Goal: Use online tool/utility

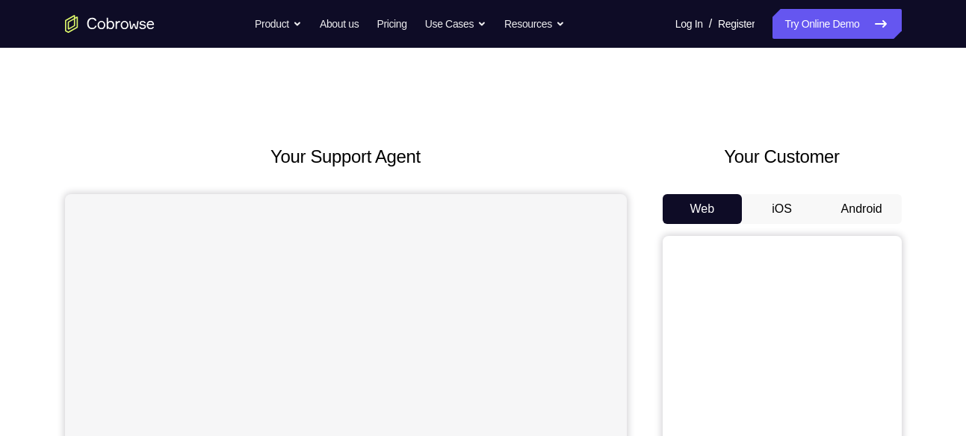
click at [863, 200] on button "Android" at bounding box center [862, 209] width 80 height 30
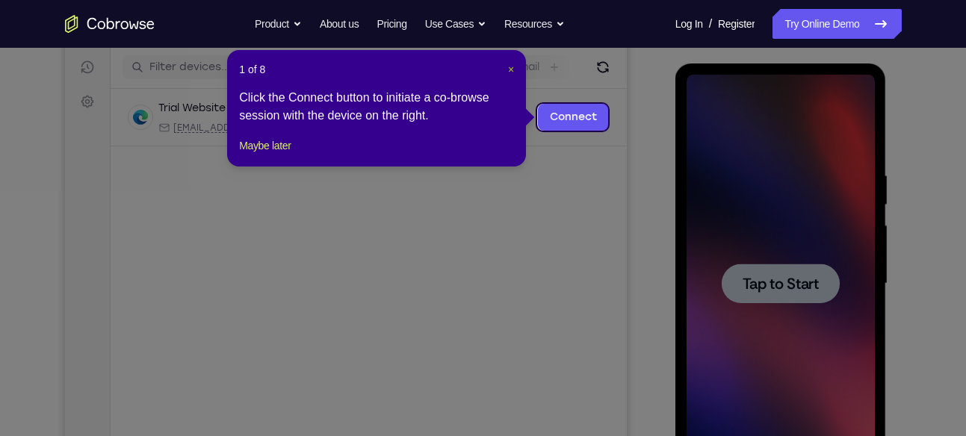
click at [510, 68] on span "×" at bounding box center [511, 70] width 6 height 12
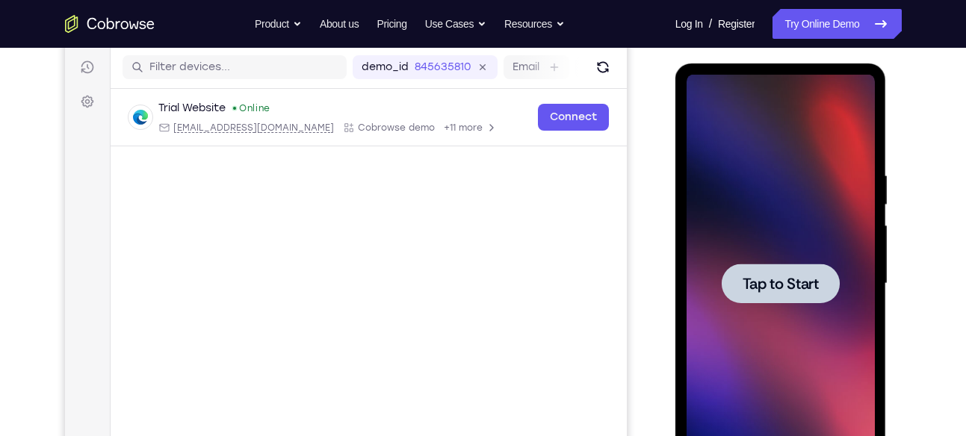
click at [810, 288] on span "Tap to Start" at bounding box center [781, 283] width 76 height 15
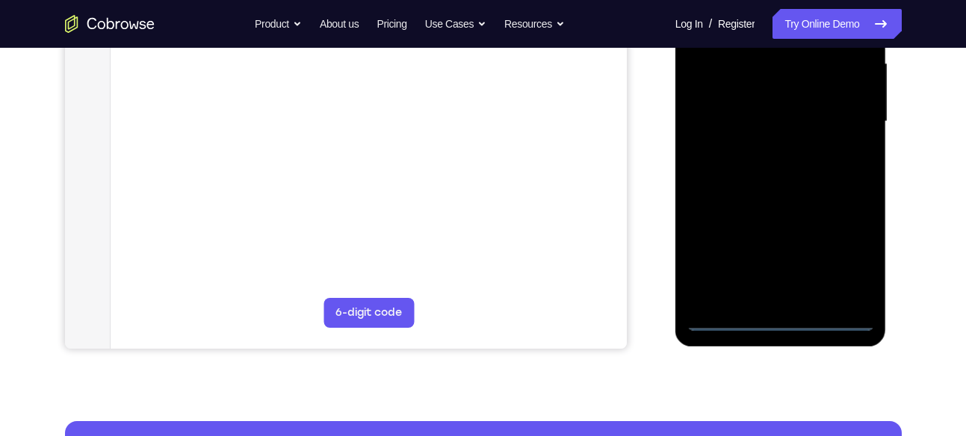
scroll to position [347, 0]
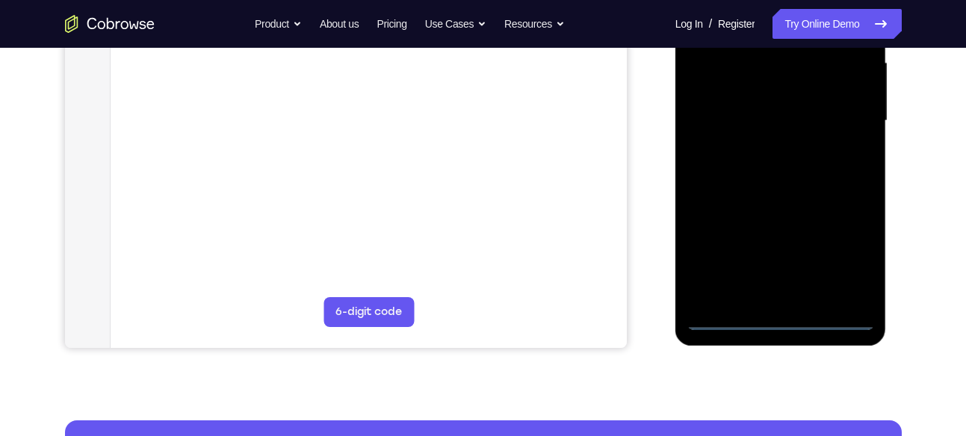
click at [784, 319] on div at bounding box center [781, 121] width 188 height 418
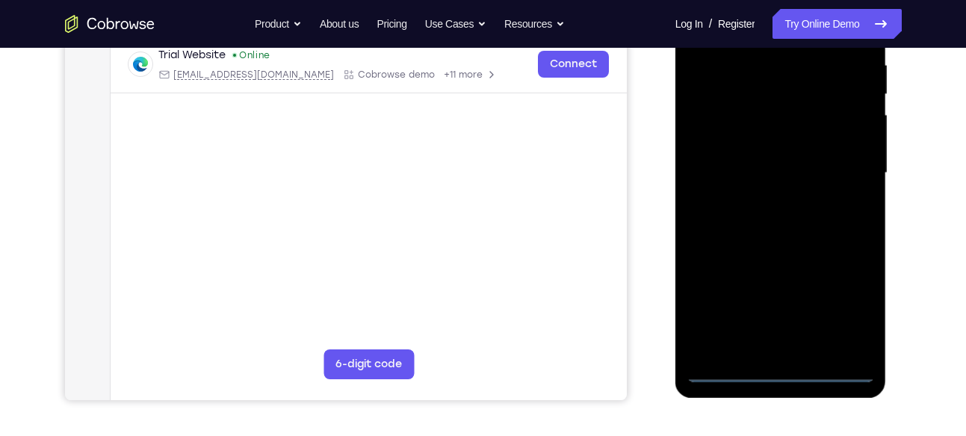
scroll to position [291, 0]
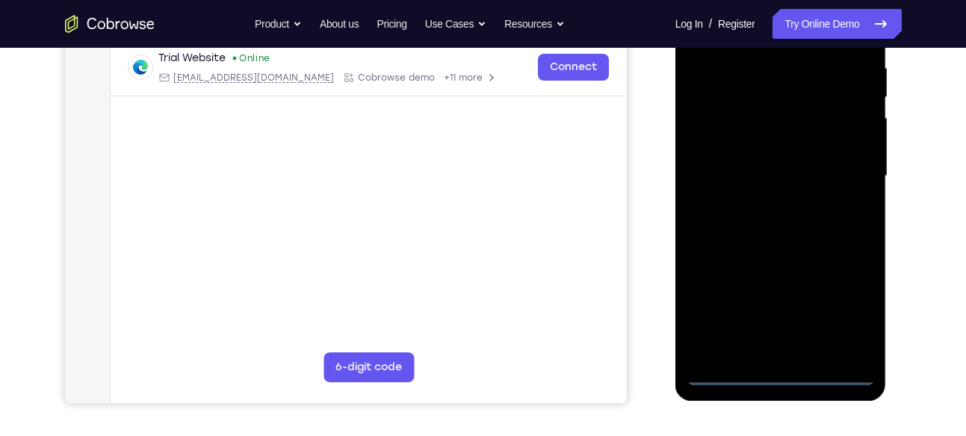
click at [845, 300] on div at bounding box center [781, 176] width 188 height 418
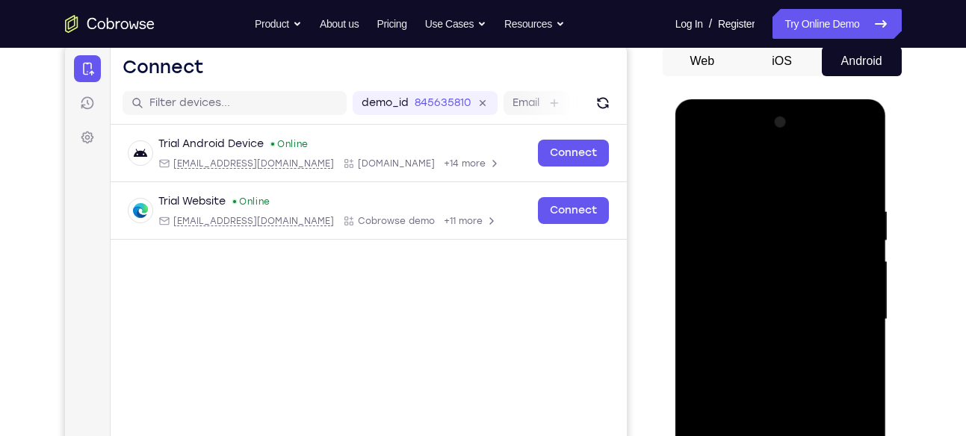
scroll to position [141, 0]
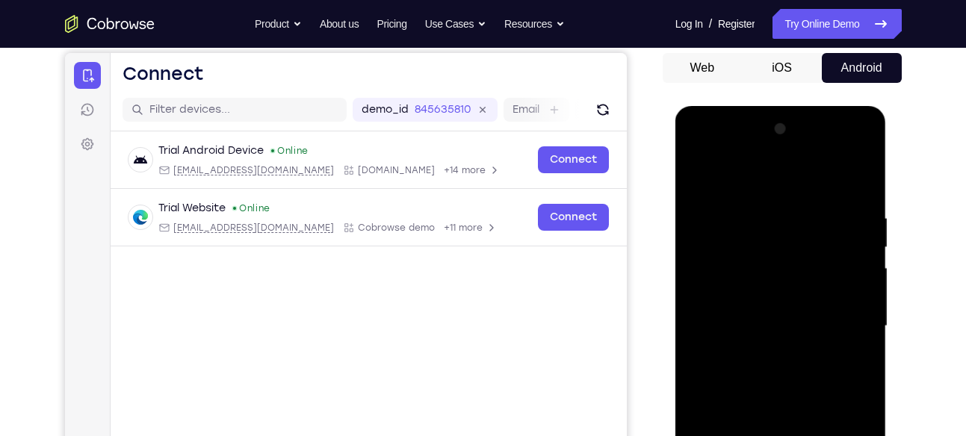
click at [707, 151] on div at bounding box center [781, 326] width 188 height 418
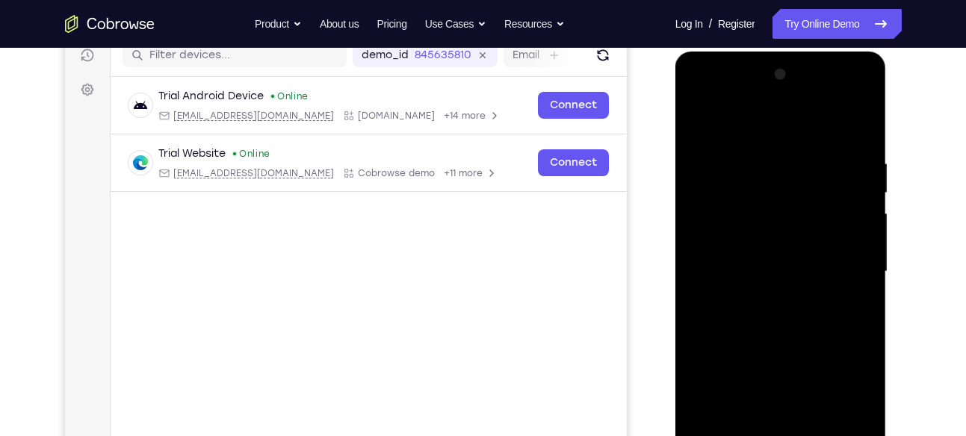
scroll to position [198, 0]
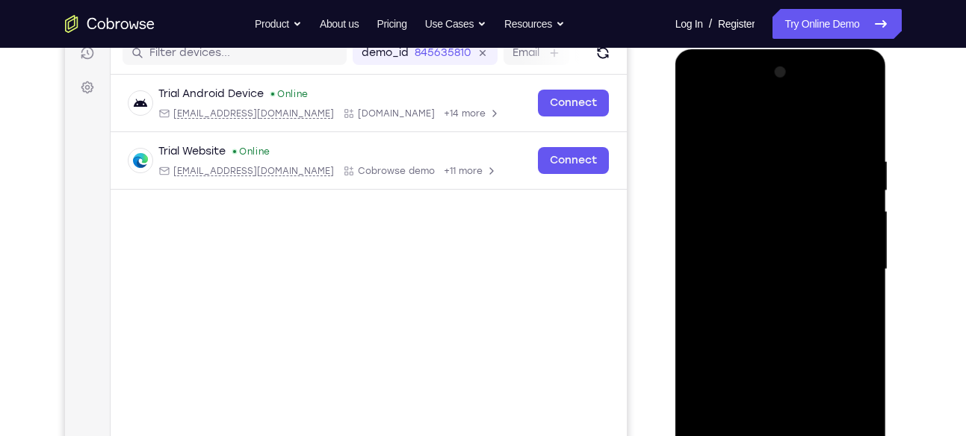
click at [844, 263] on div at bounding box center [781, 270] width 188 height 418
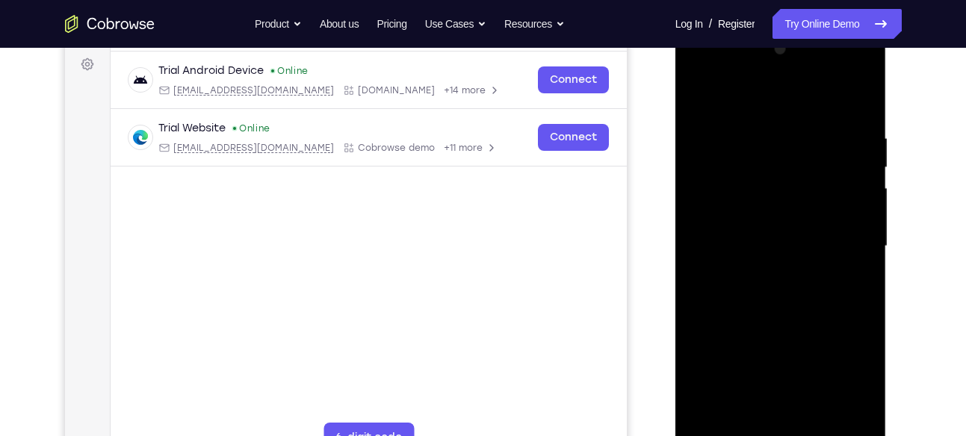
scroll to position [220, 0]
click at [767, 276] on div at bounding box center [781, 247] width 188 height 418
click at [761, 230] on div at bounding box center [781, 247] width 188 height 418
click at [761, 191] on div at bounding box center [781, 247] width 188 height 418
click at [755, 211] on div at bounding box center [781, 247] width 188 height 418
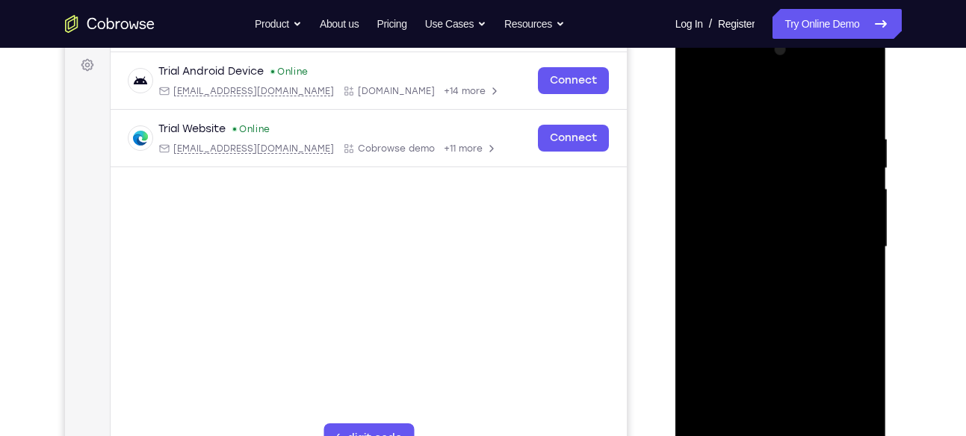
click at [775, 247] on div at bounding box center [781, 247] width 188 height 418
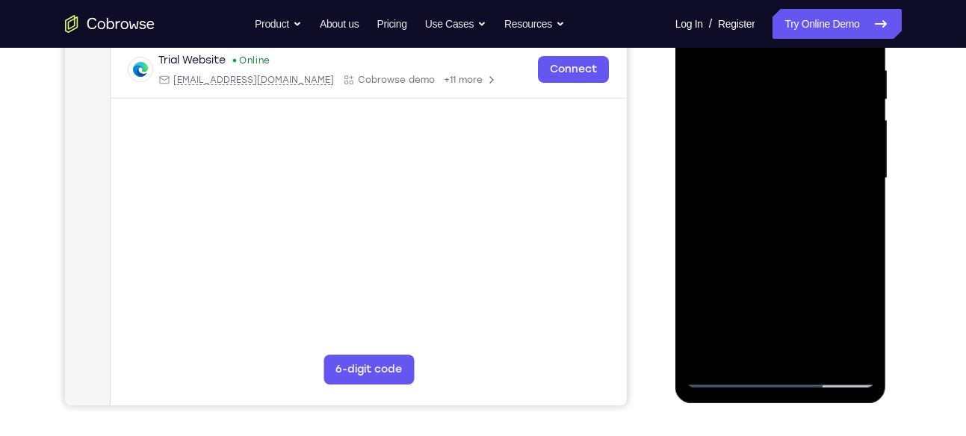
scroll to position [287, 0]
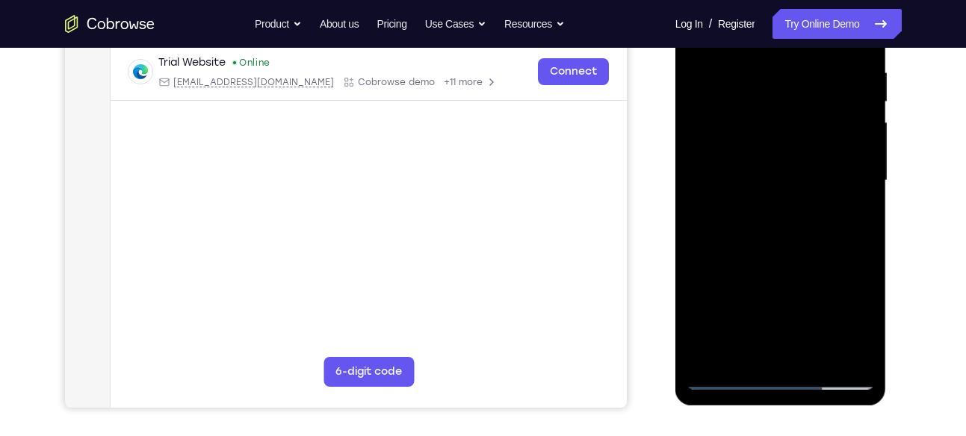
click at [781, 253] on div at bounding box center [781, 181] width 188 height 418
click at [861, 194] on div at bounding box center [781, 181] width 188 height 418
click at [696, 272] on div at bounding box center [781, 181] width 188 height 418
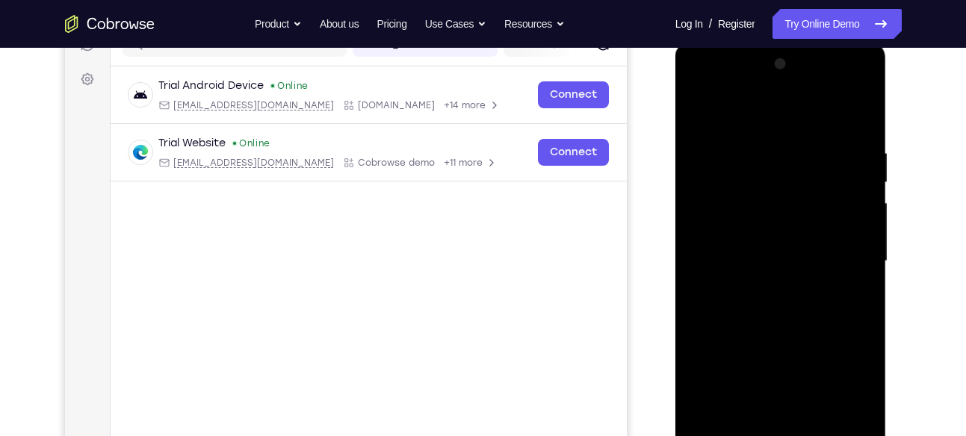
scroll to position [205, 0]
click at [761, 146] on div at bounding box center [781, 263] width 188 height 418
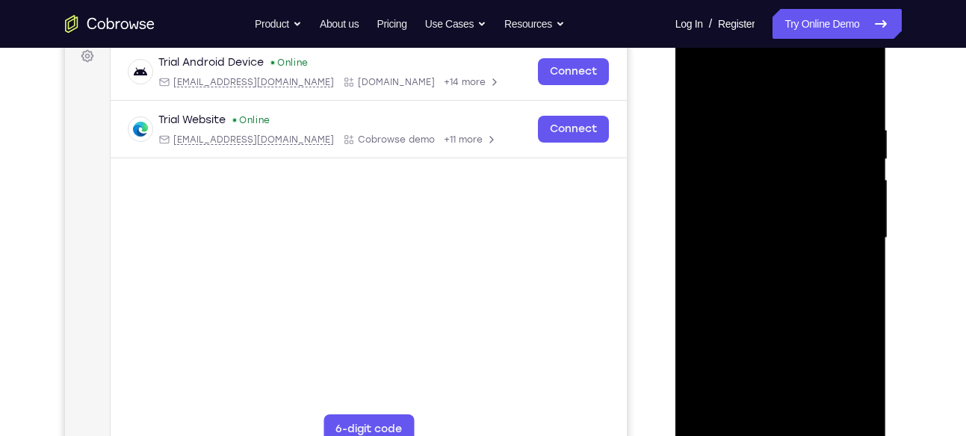
scroll to position [225, 0]
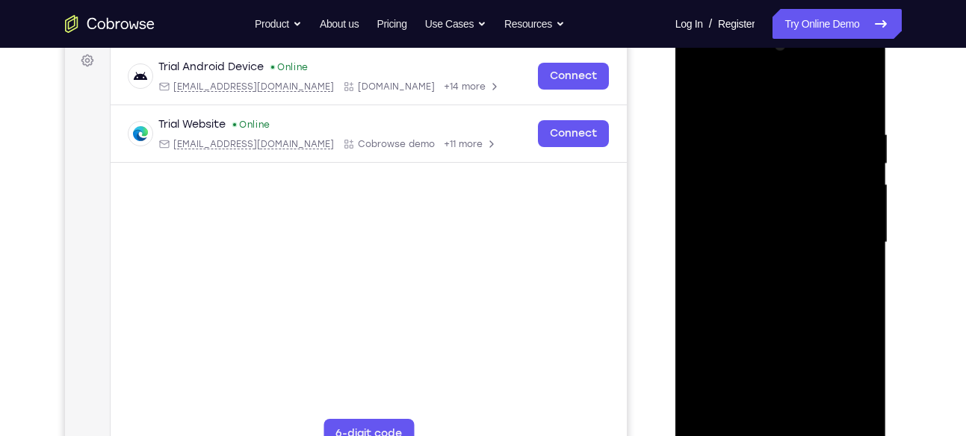
click at [844, 93] on div at bounding box center [781, 243] width 188 height 418
click at [860, 155] on div at bounding box center [781, 243] width 188 height 418
click at [693, 194] on div at bounding box center [781, 243] width 188 height 418
click at [854, 98] on div at bounding box center [781, 243] width 188 height 418
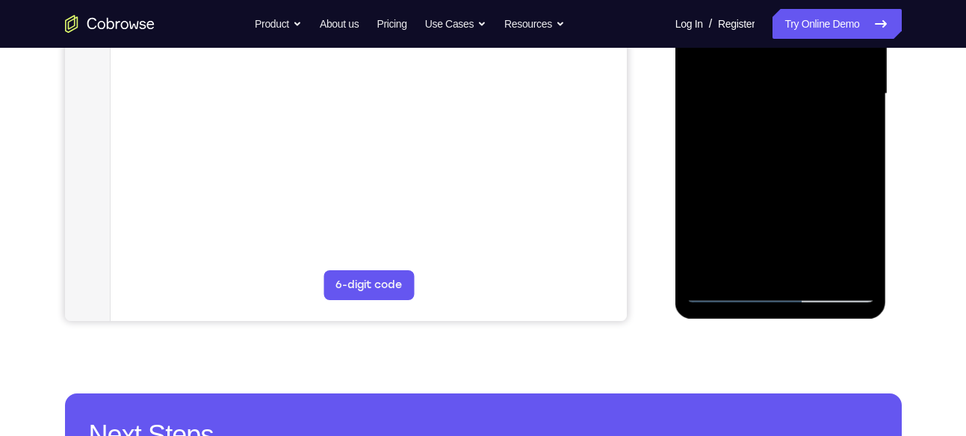
scroll to position [376, 0]
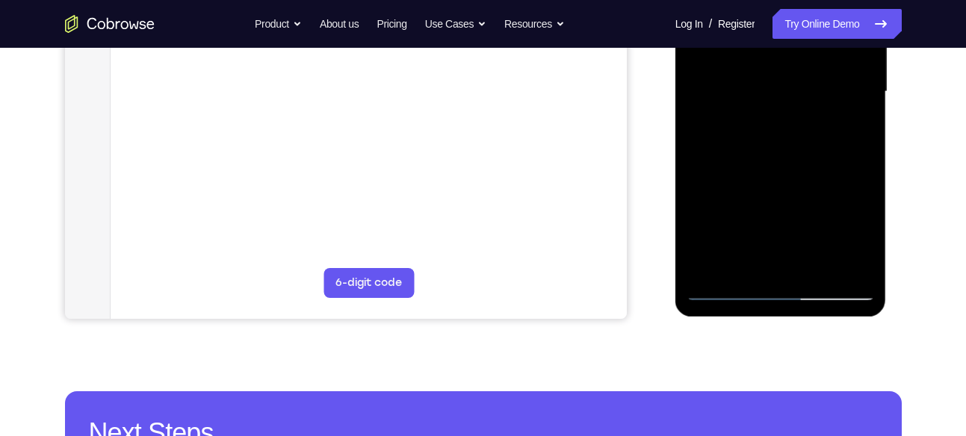
click at [818, 267] on div at bounding box center [781, 92] width 188 height 418
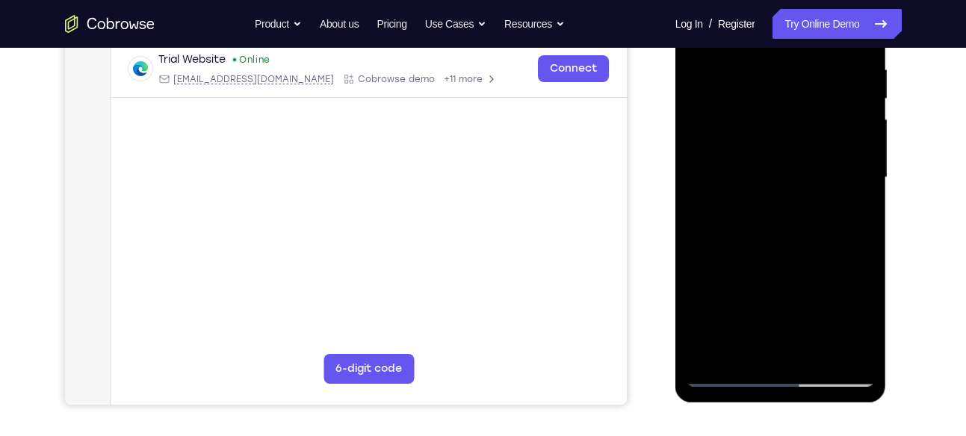
scroll to position [291, 0]
click at [792, 257] on div at bounding box center [781, 177] width 188 height 418
click at [771, 165] on div at bounding box center [781, 177] width 188 height 418
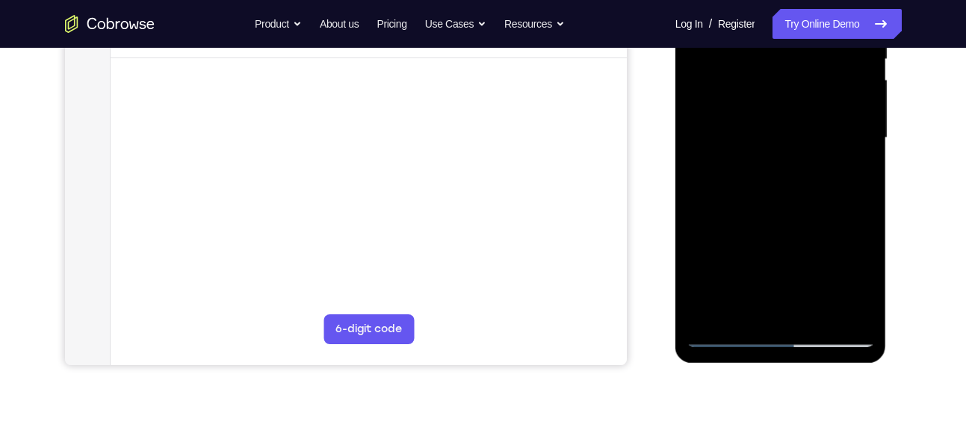
scroll to position [338, 0]
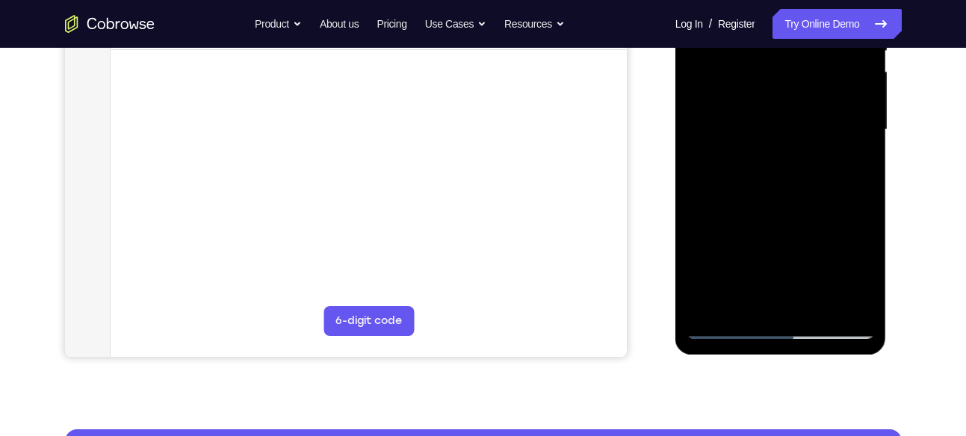
drag, startPoint x: 817, startPoint y: 134, endPoint x: 827, endPoint y: 285, distance: 151.3
click at [827, 285] on div at bounding box center [781, 130] width 188 height 418
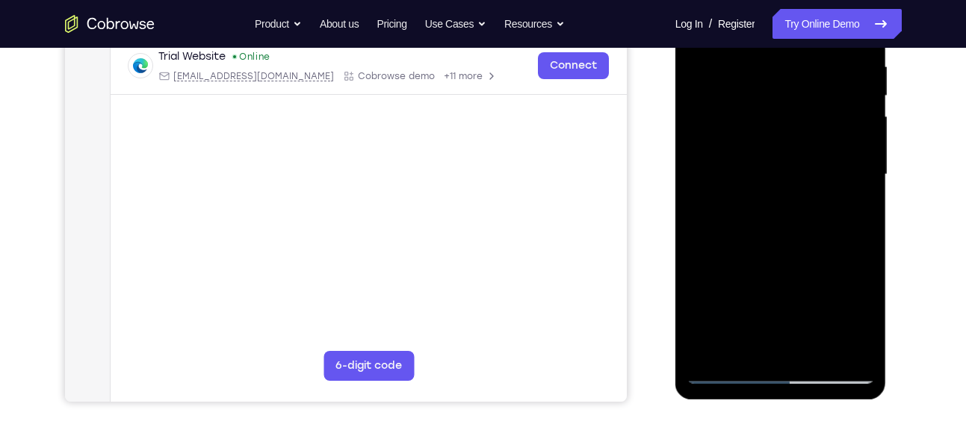
drag, startPoint x: 819, startPoint y: 154, endPoint x: 826, endPoint y: 232, distance: 78.1
click at [826, 232] on div at bounding box center [781, 175] width 188 height 418
drag, startPoint x: 828, startPoint y: 123, endPoint x: 833, endPoint y: 251, distance: 127.9
click at [833, 251] on div at bounding box center [781, 175] width 188 height 418
drag, startPoint x: 821, startPoint y: 145, endPoint x: 826, endPoint y: 254, distance: 109.2
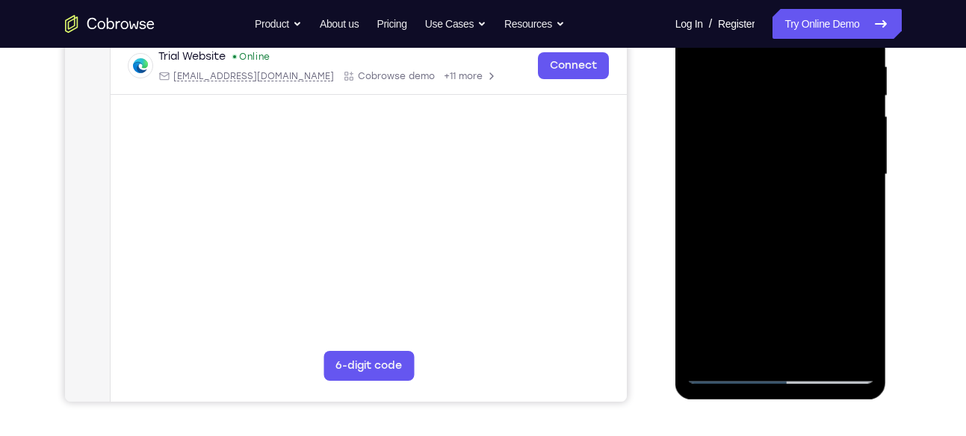
click at [826, 254] on div at bounding box center [781, 175] width 188 height 418
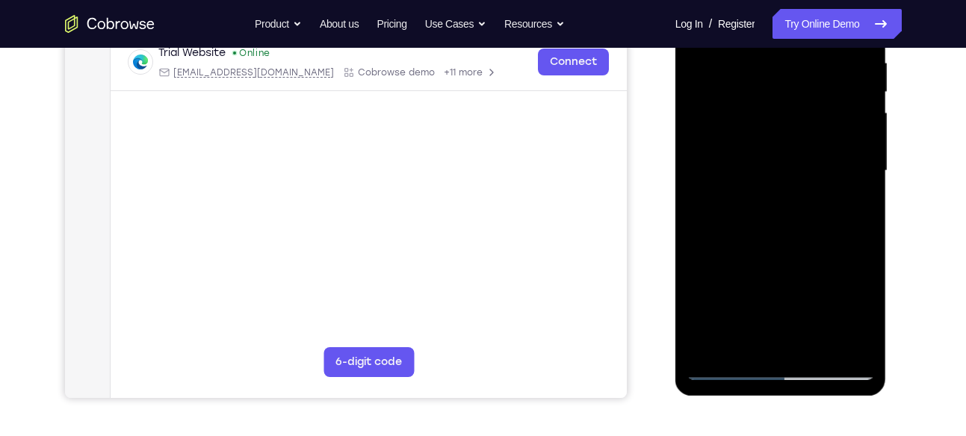
scroll to position [300, 0]
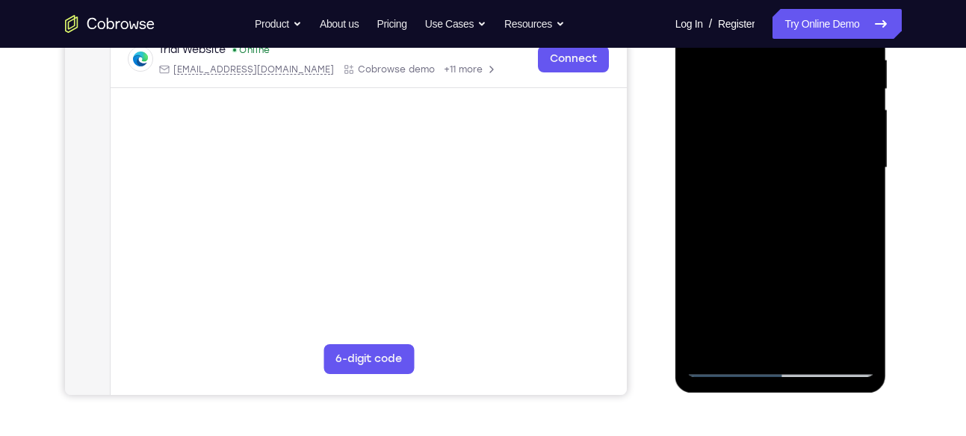
drag, startPoint x: 817, startPoint y: 174, endPoint x: 805, endPoint y: 137, distance: 39.2
click at [805, 137] on div at bounding box center [781, 168] width 188 height 418
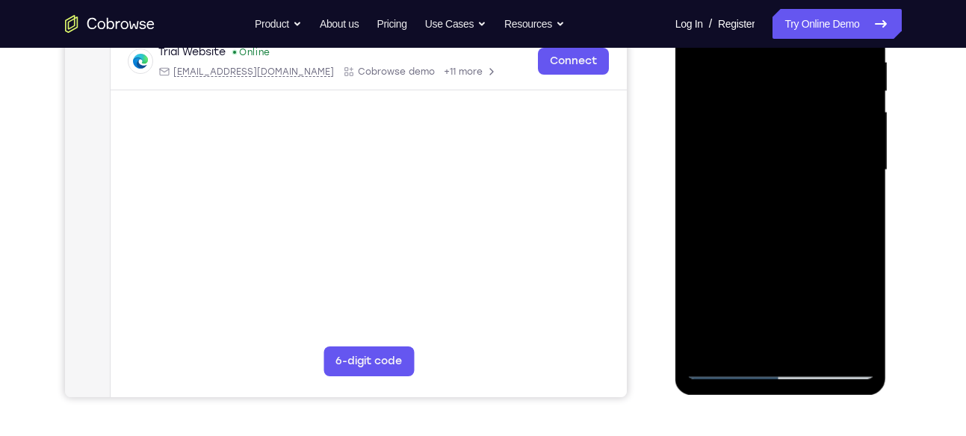
scroll to position [292, 0]
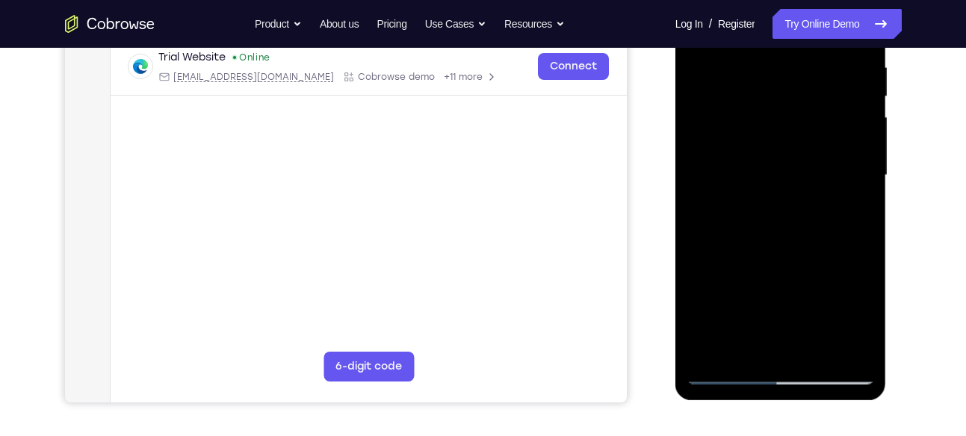
drag, startPoint x: 838, startPoint y: 231, endPoint x: 827, endPoint y: 136, distance: 95.5
click at [827, 136] on div at bounding box center [781, 175] width 188 height 418
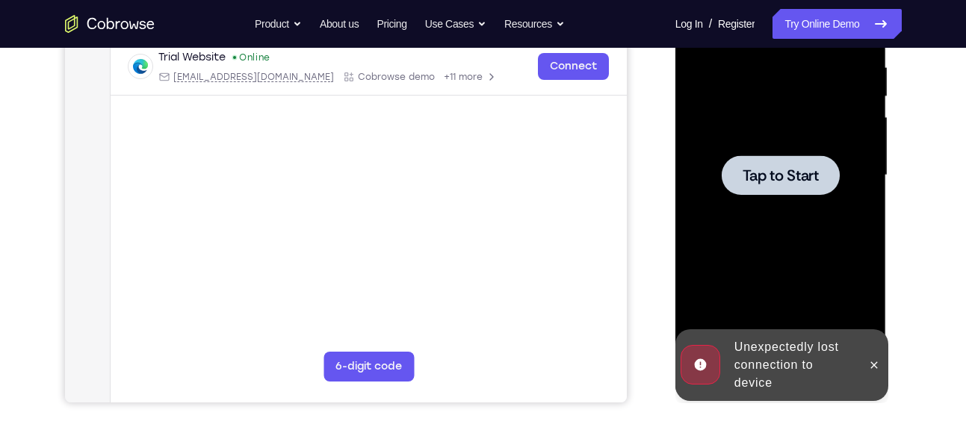
click at [783, 158] on div at bounding box center [781, 175] width 118 height 40
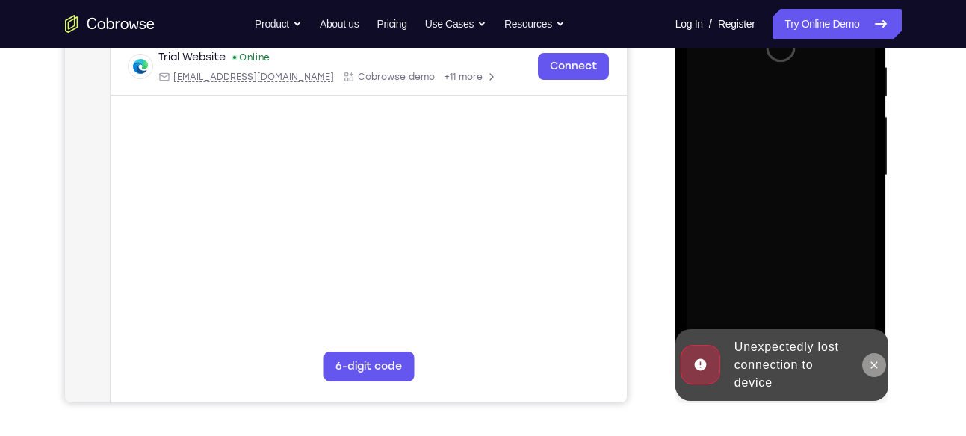
click at [872, 362] on icon at bounding box center [874, 365] width 7 height 7
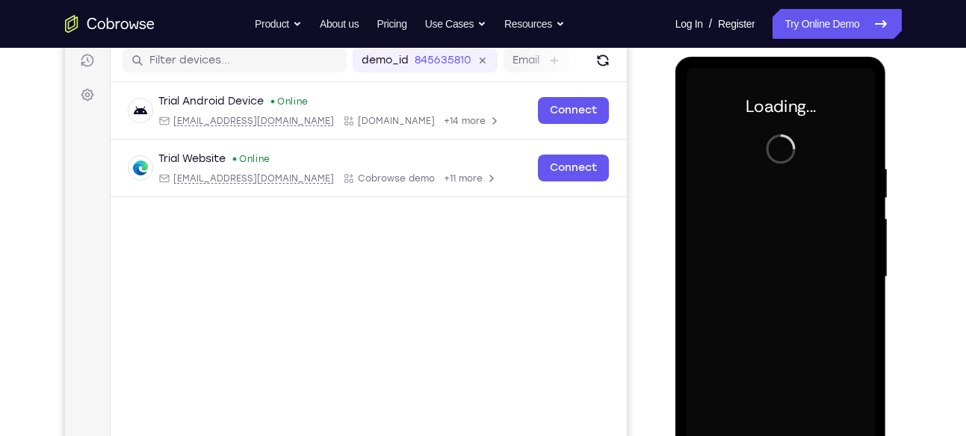
scroll to position [196, 0]
